Goal: Browse casually

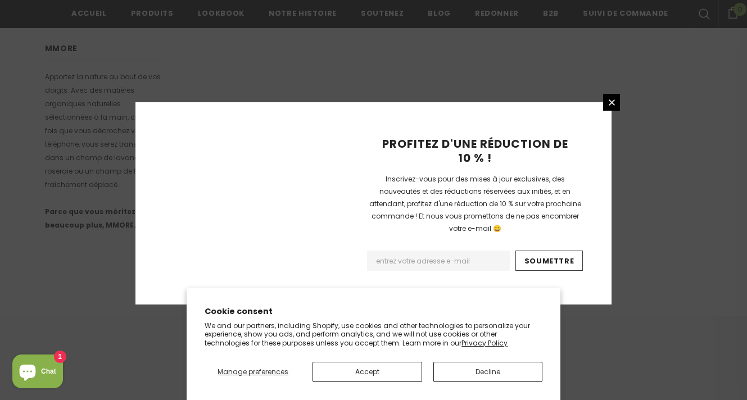
scroll to position [779, 0]
